Goal: Task Accomplishment & Management: Use online tool/utility

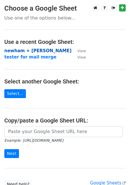
click at [42, 51] on strong "newham + [PERSON_NAME]" at bounding box center [37, 50] width 67 height 5
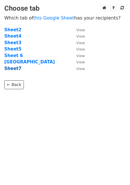
click at [13, 69] on strong "Sheet7" at bounding box center [12, 68] width 17 height 5
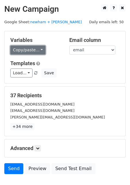
click at [32, 52] on link "Copy/paste..." at bounding box center [27, 50] width 35 height 9
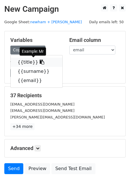
click at [40, 62] on icon at bounding box center [42, 62] width 5 height 5
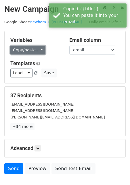
click at [40, 50] on link "Copy/paste..." at bounding box center [27, 50] width 35 height 9
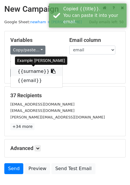
click at [51, 73] on icon at bounding box center [53, 71] width 5 height 5
